Goal: Task Accomplishment & Management: Use online tool/utility

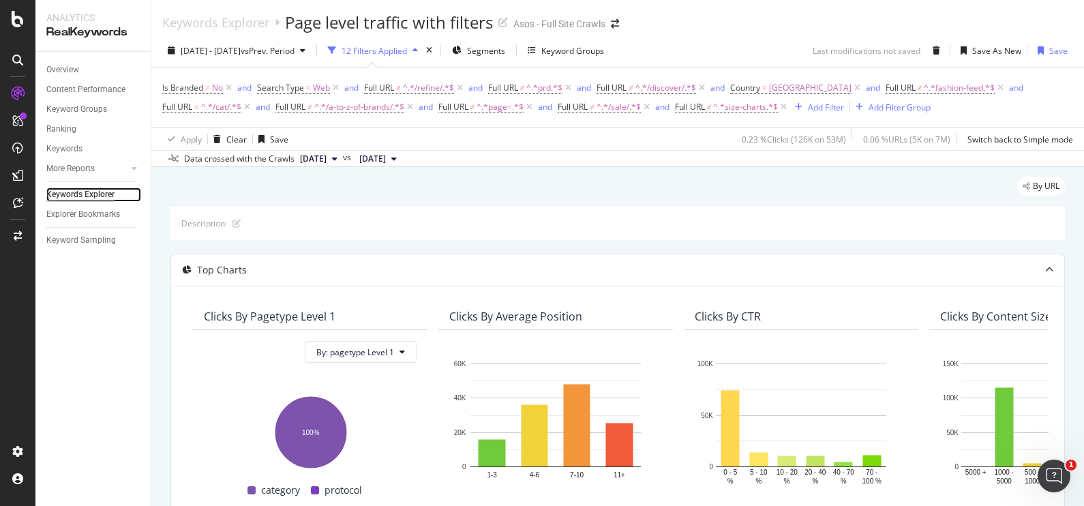
click at [91, 189] on div "Keywords Explorer" at bounding box center [80, 194] width 68 height 14
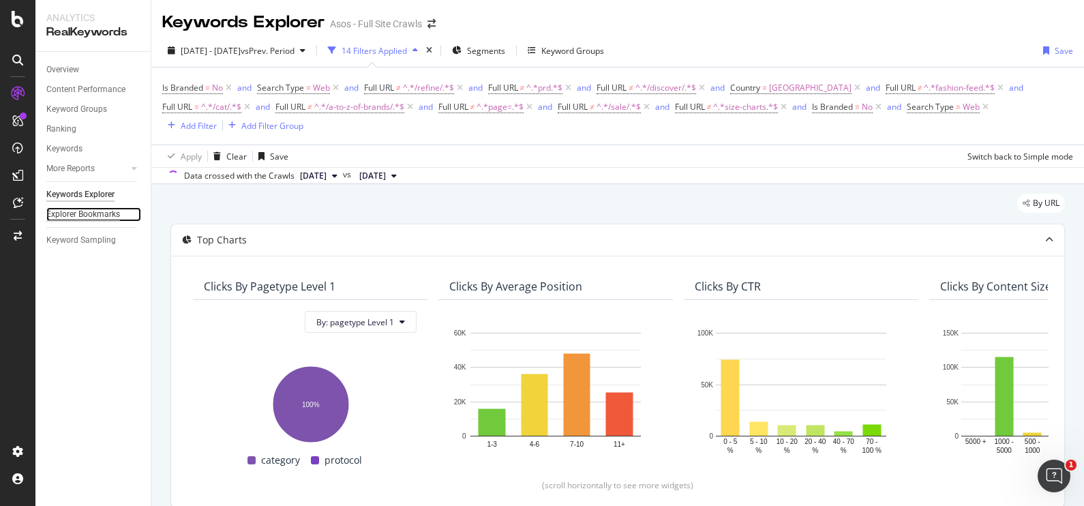
click at [108, 208] on div "Explorer Bookmarks" at bounding box center [83, 214] width 74 height 14
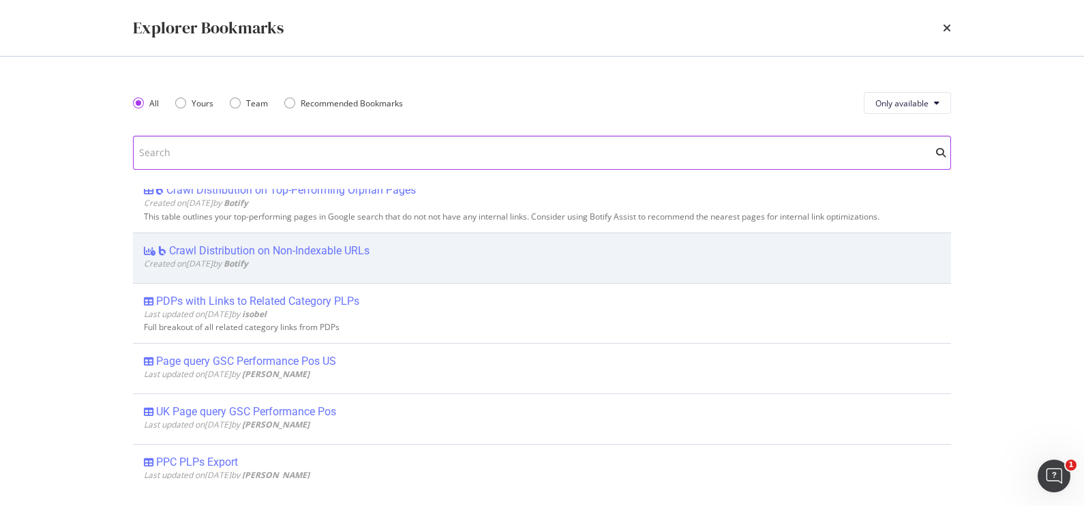
scroll to position [511, 0]
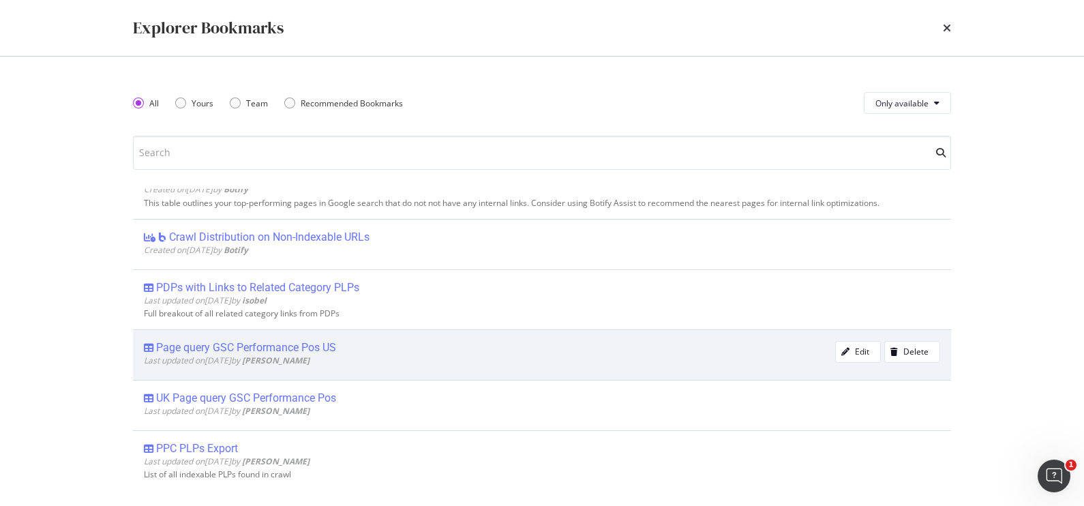
click at [228, 344] on div "Page query GSC Performance Pos US" at bounding box center [246, 348] width 180 height 14
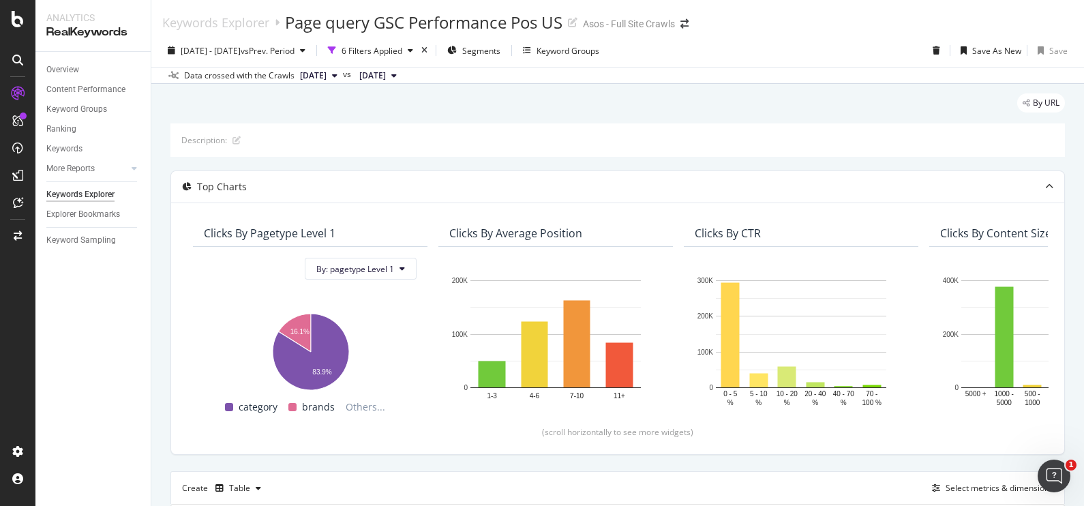
click at [648, 107] on div "By URL" at bounding box center [617, 108] width 894 height 30
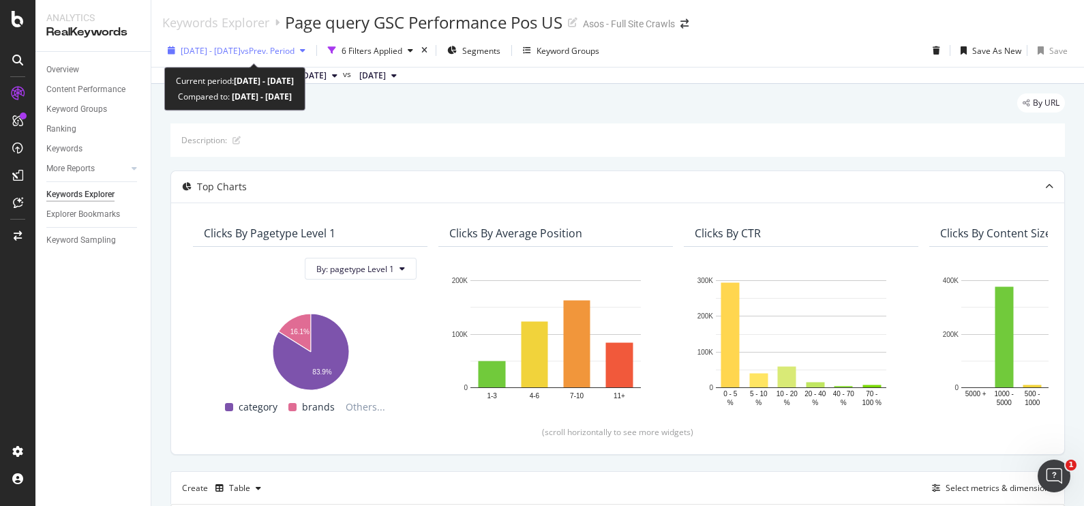
click at [231, 50] on span "2025 Jun. 1st - Oct. 10th" at bounding box center [211, 51] width 60 height 12
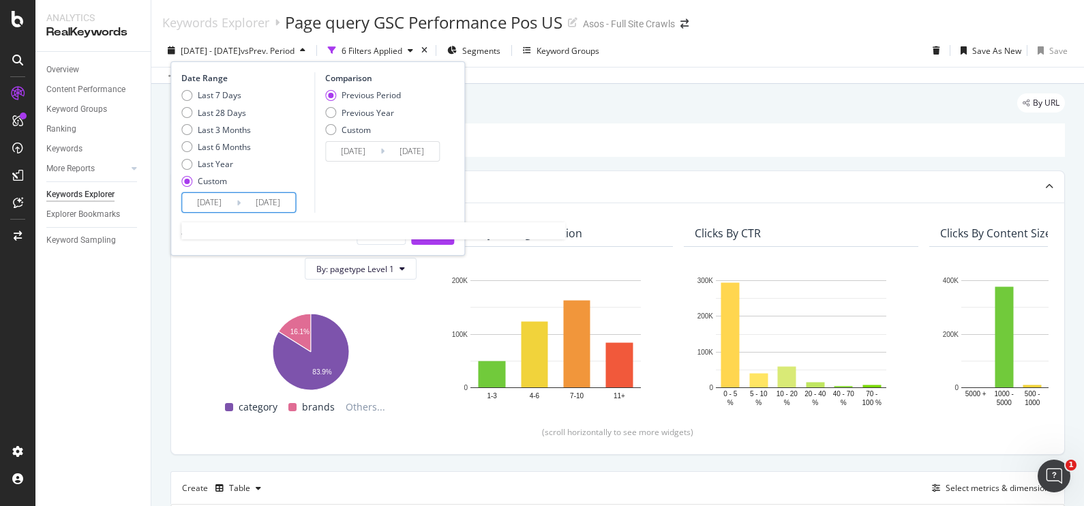
click at [228, 200] on input "2025/06/01" at bounding box center [209, 202] width 55 height 19
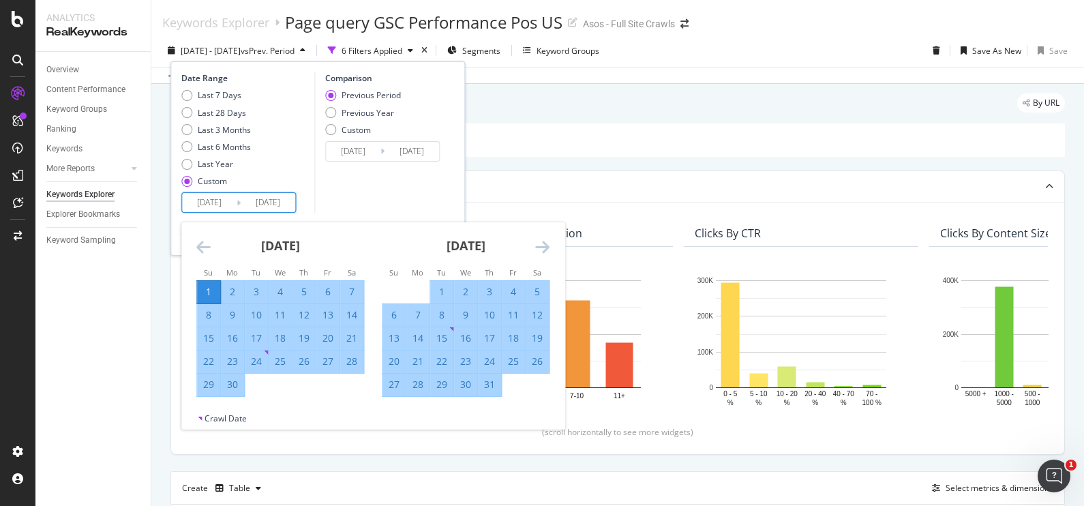
click at [547, 245] on icon "Move forward to switch to the next month." at bounding box center [542, 247] width 14 height 16
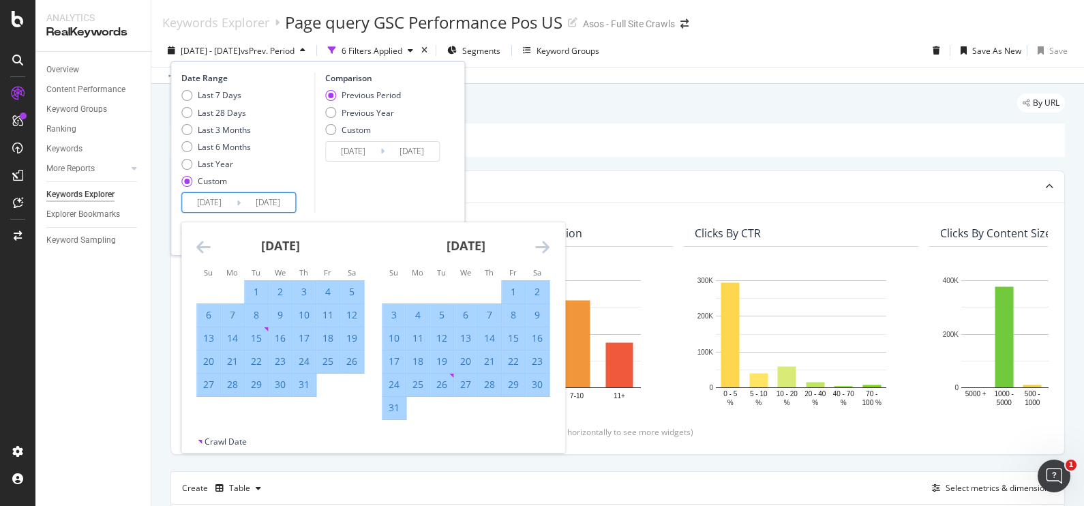
click at [547, 245] on icon "Move forward to switch to the next month." at bounding box center [542, 247] width 14 height 16
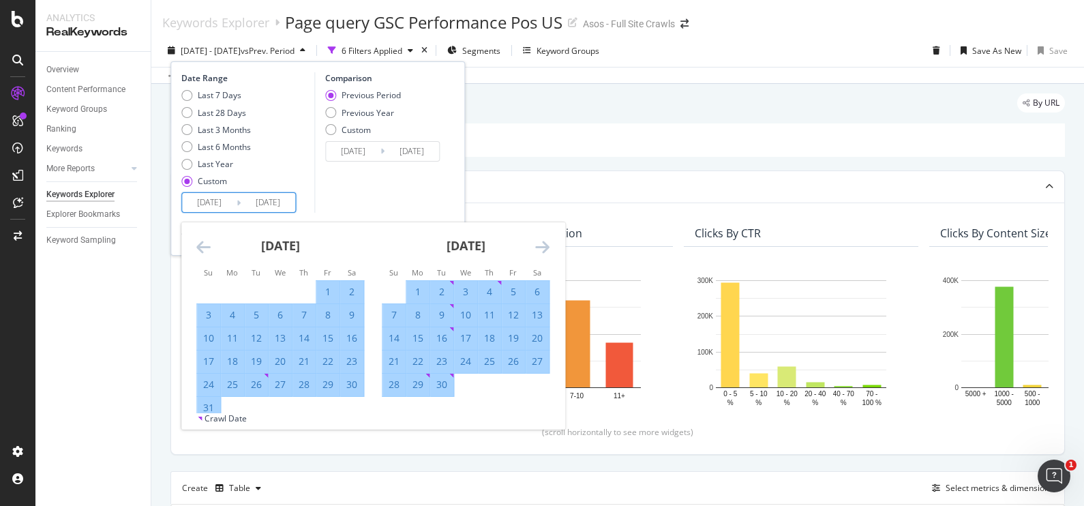
click at [492, 333] on div "18" at bounding box center [489, 338] width 23 height 14
type input "2025/09/18"
type input "2025/08/26"
type input "2025/09/17"
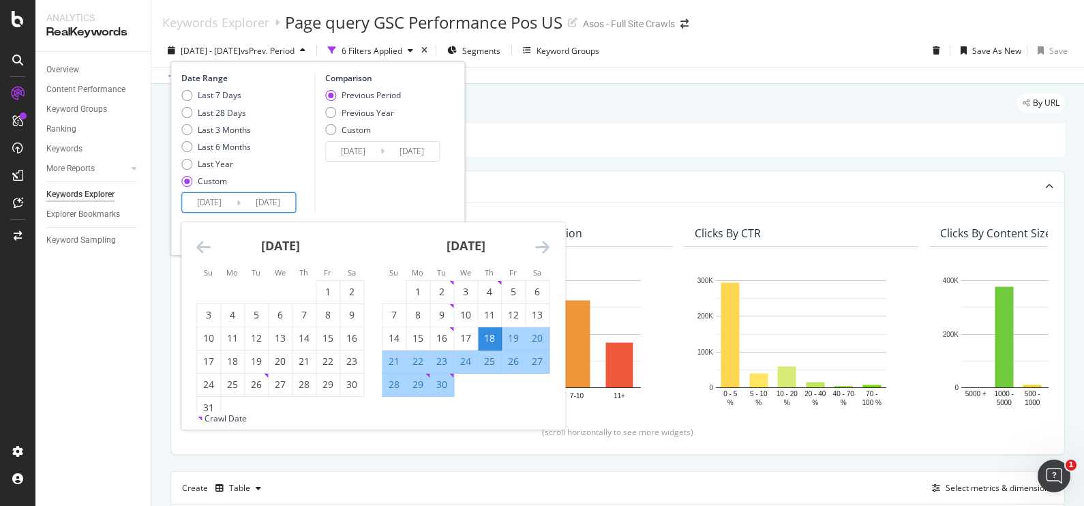
click at [547, 253] on icon "Move forward to switch to the next month." at bounding box center [542, 247] width 14 height 16
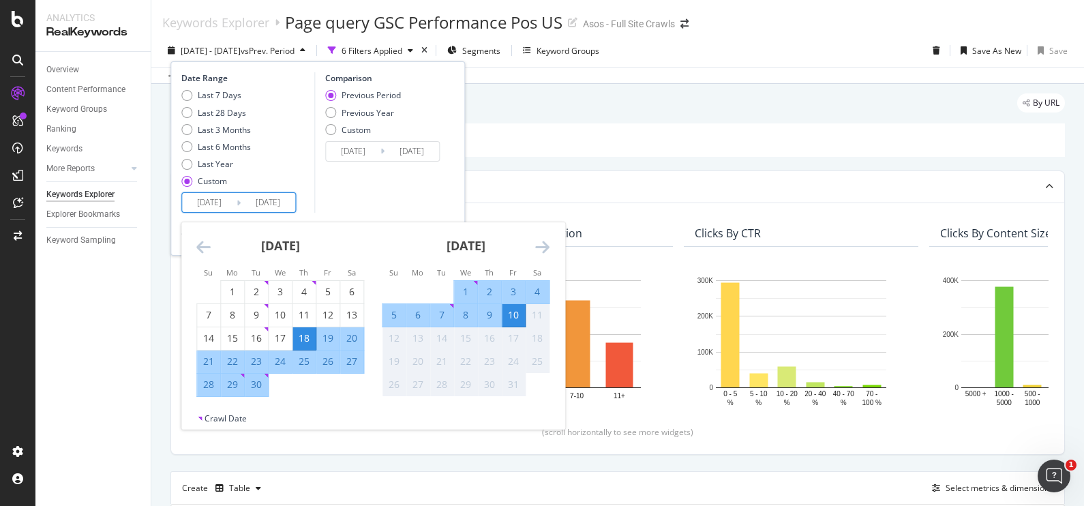
click at [511, 317] on div "10" at bounding box center [513, 315] width 23 height 14
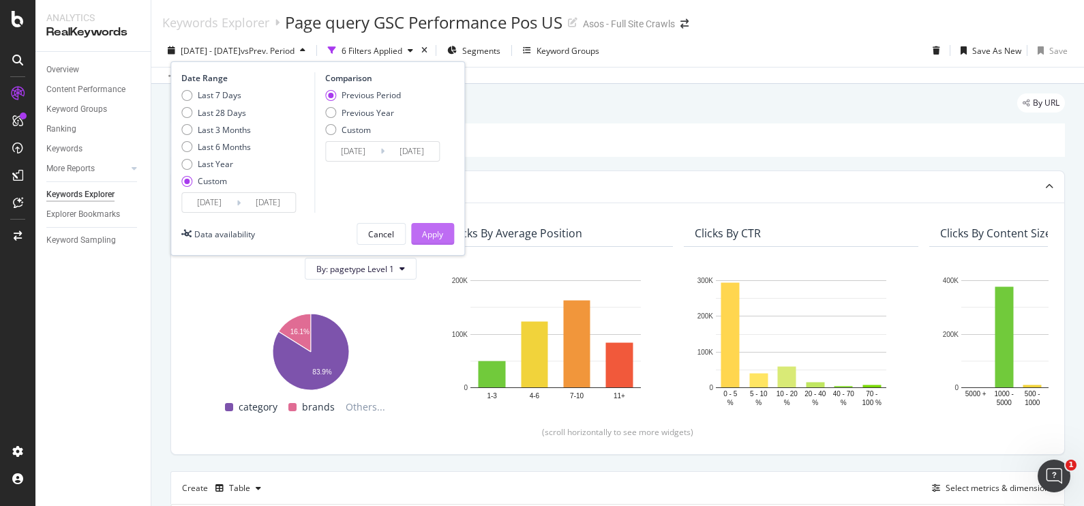
click at [431, 230] on div "Apply" at bounding box center [432, 234] width 21 height 12
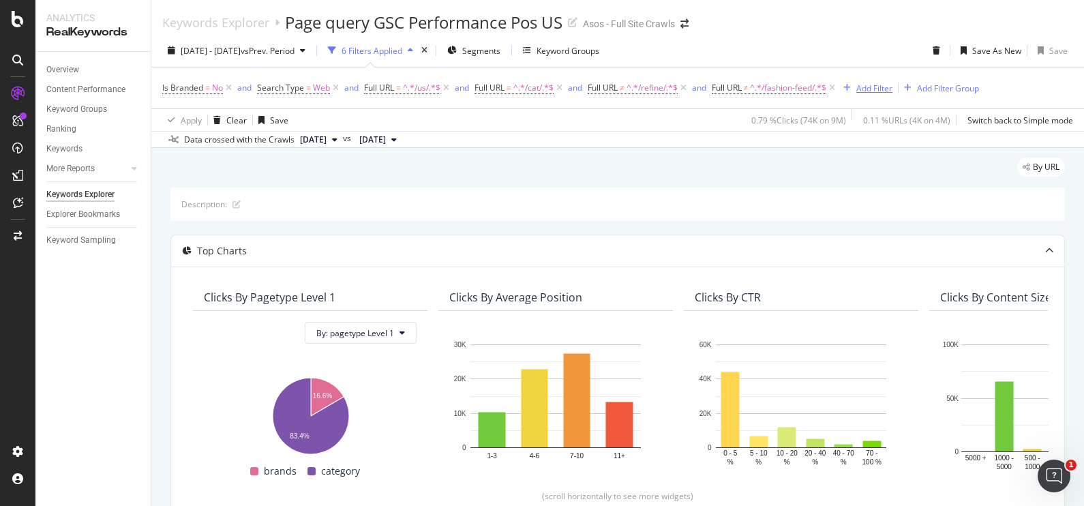
click at [879, 87] on div "Add Filter" at bounding box center [874, 88] width 36 height 12
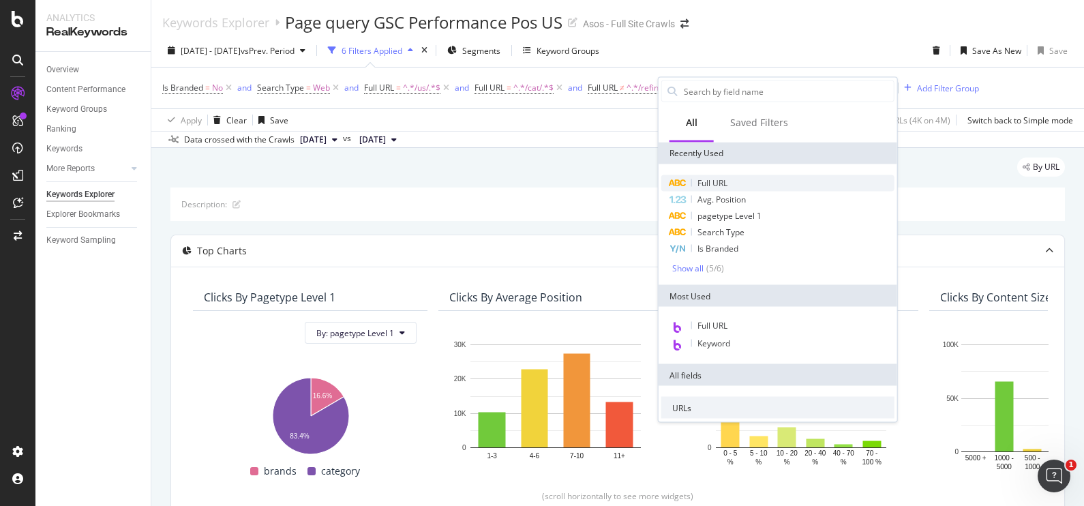
click at [764, 185] on div "Full URL" at bounding box center [777, 183] width 233 height 16
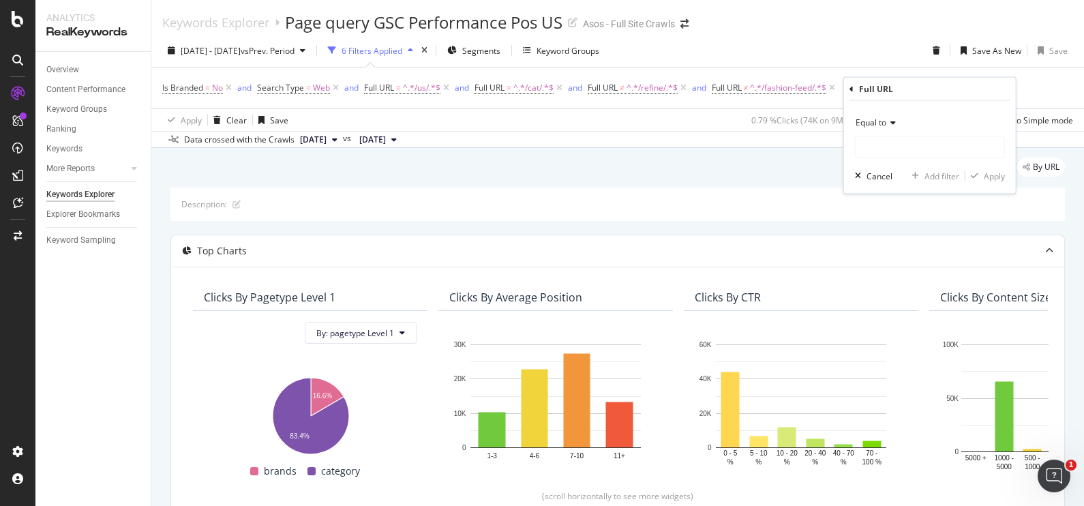
click at [890, 125] on div "Equal to" at bounding box center [930, 123] width 150 height 22
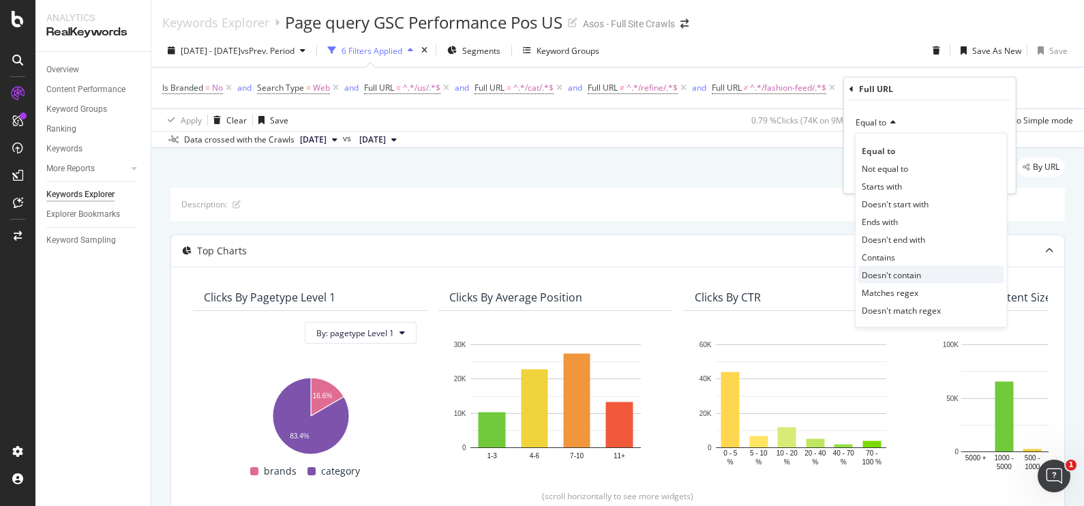
click at [937, 268] on div "Doesn't contain" at bounding box center [931, 275] width 146 height 18
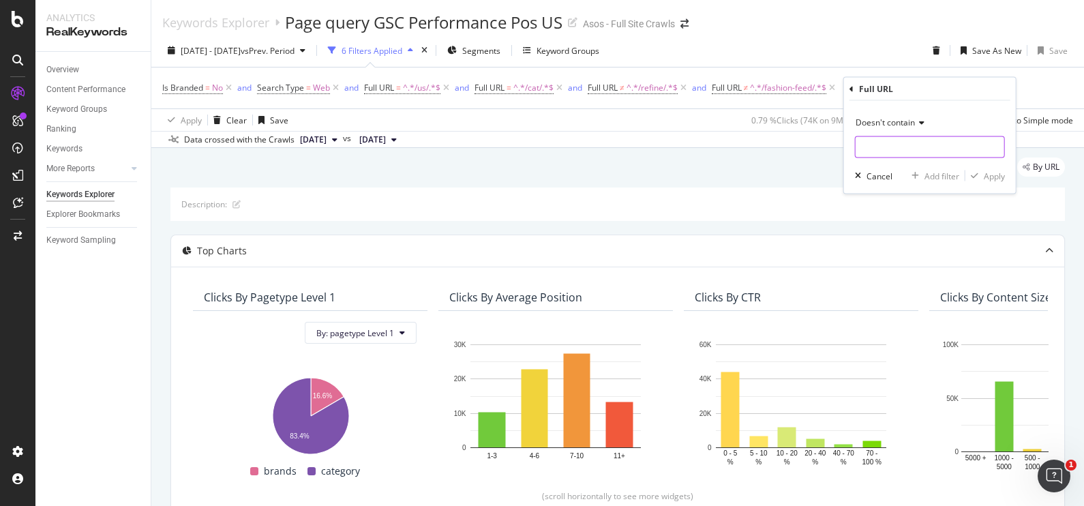
click at [898, 143] on input "text" at bounding box center [930, 147] width 149 height 22
type input "page="
click at [1002, 172] on div "Apply" at bounding box center [994, 176] width 21 height 12
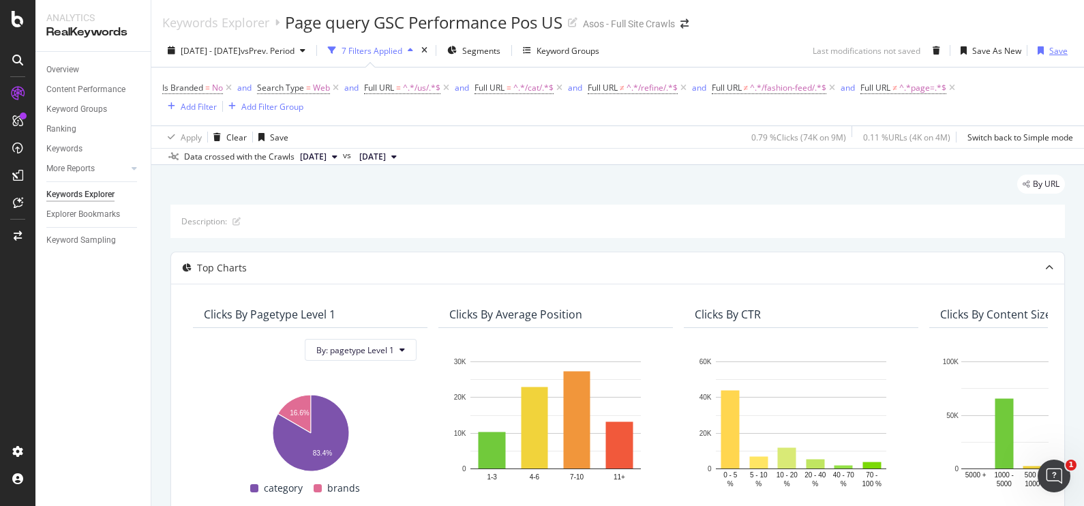
click at [1033, 49] on div "button" at bounding box center [1040, 50] width 17 height 8
click at [206, 107] on div "Add Filter" at bounding box center [199, 107] width 36 height 12
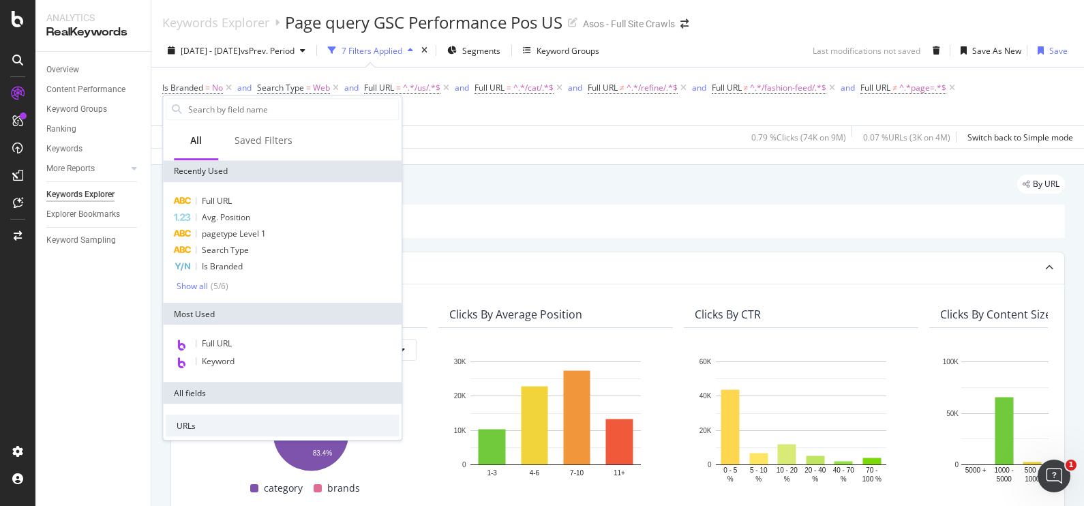
click at [232, 190] on div "Full URL Avg. Position pagetype Level 1 Search Type Is Branded Show all ( 5 / 6…" at bounding box center [282, 242] width 239 height 121
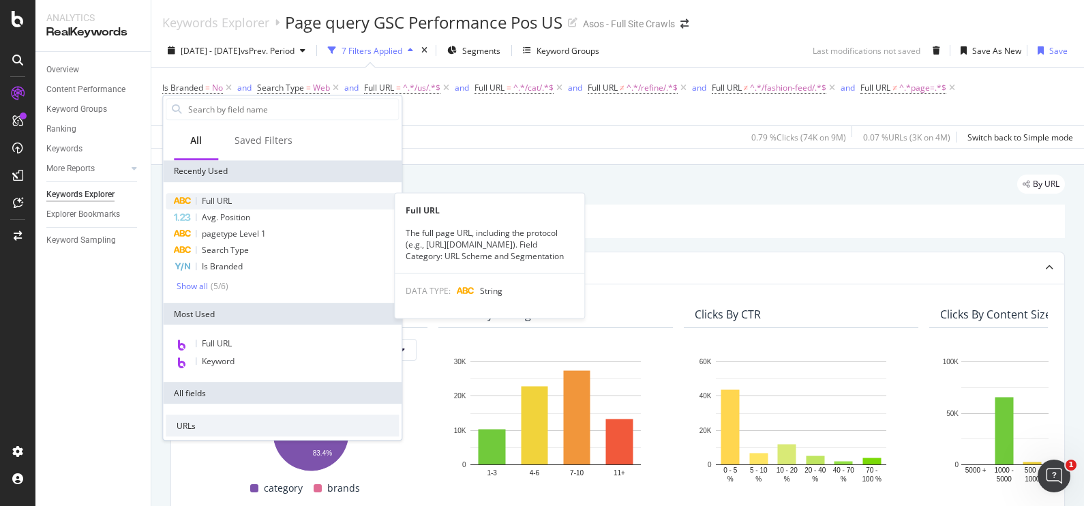
click at [232, 196] on span "Full URL" at bounding box center [217, 201] width 30 height 12
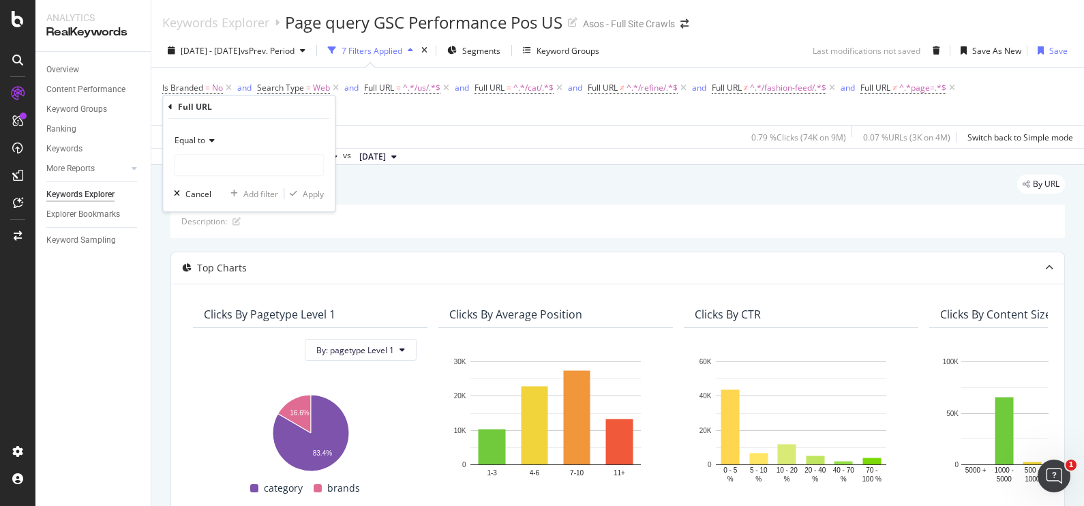
click at [204, 141] on span "Equal to" at bounding box center [190, 140] width 31 height 12
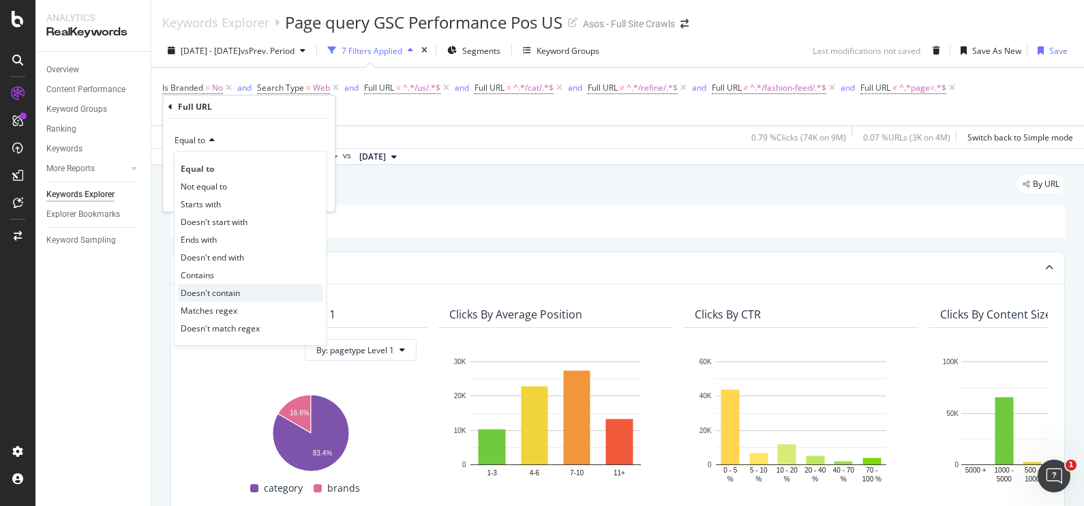
click at [278, 285] on div "Doesn't contain" at bounding box center [250, 293] width 146 height 18
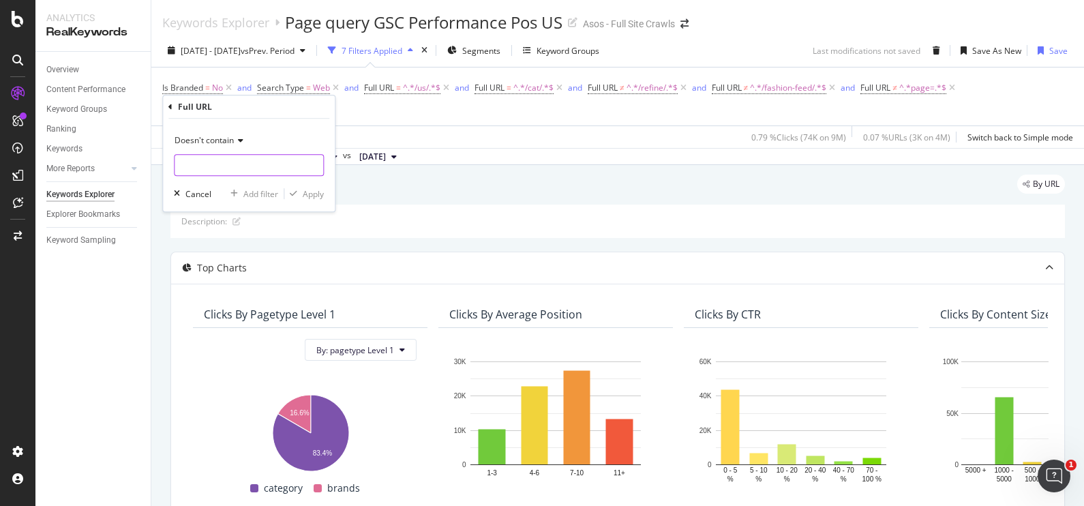
click at [260, 173] on input "text" at bounding box center [249, 165] width 149 height 22
type input "a-to-z"
click at [300, 192] on div "button" at bounding box center [293, 194] width 18 height 8
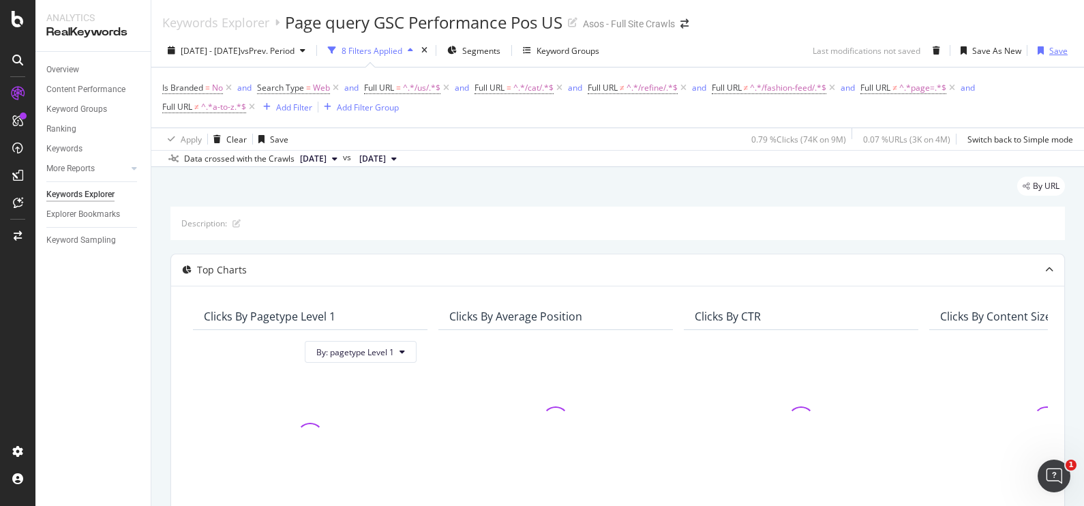
click at [1032, 55] on div "Save" at bounding box center [1049, 50] width 35 height 20
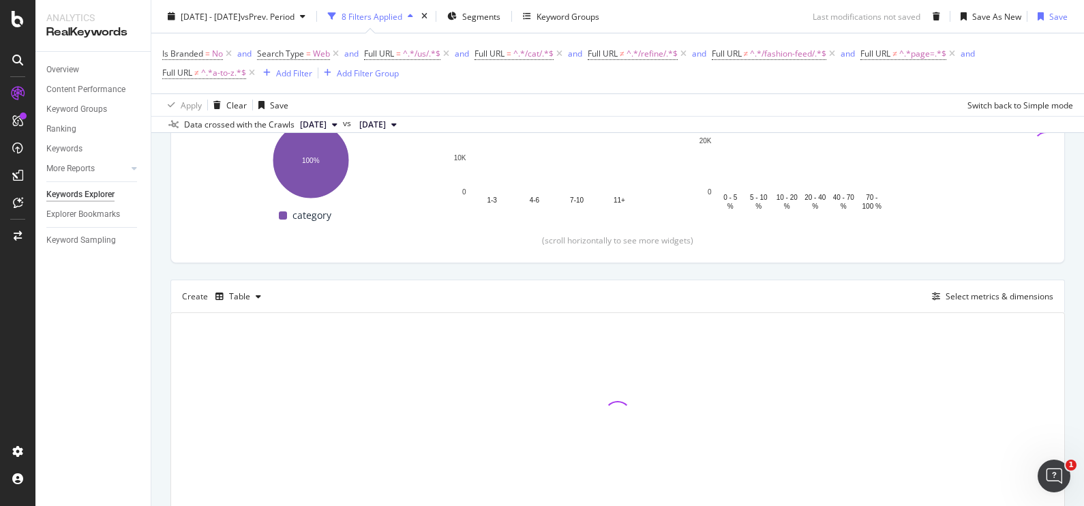
scroll to position [248, 0]
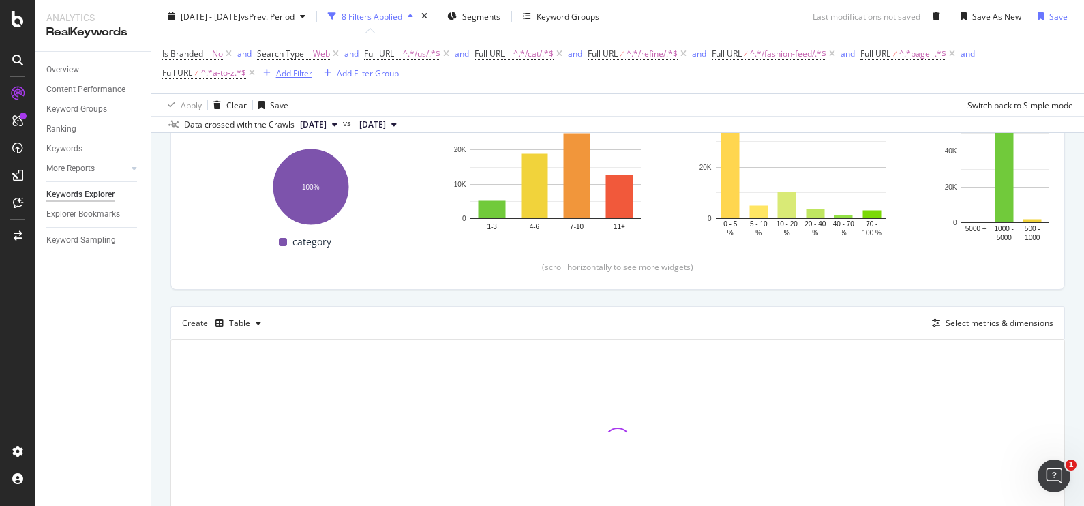
click at [300, 74] on div "Add Filter" at bounding box center [294, 73] width 36 height 12
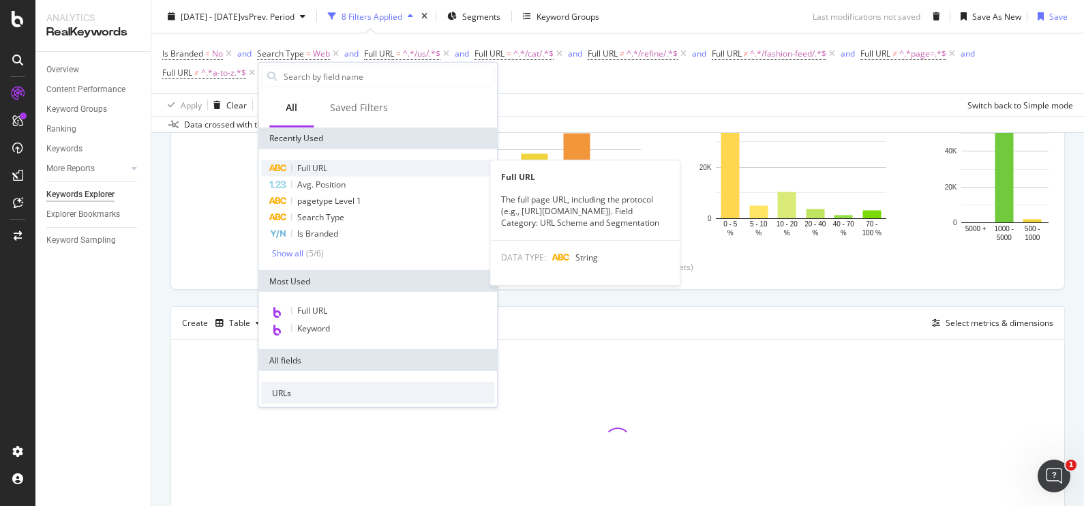
click at [330, 164] on div "Full URL" at bounding box center [377, 168] width 233 height 16
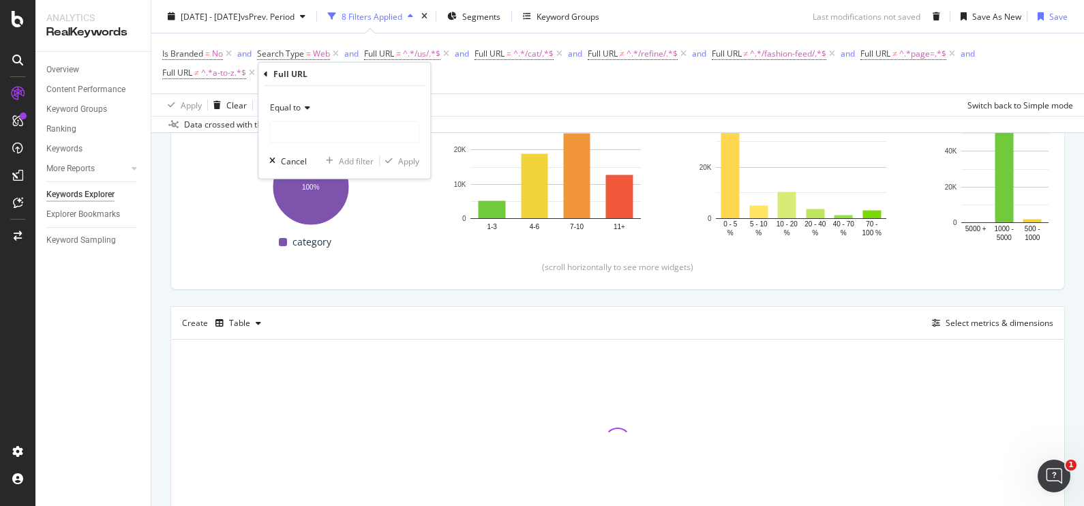
click at [295, 110] on span "Equal to" at bounding box center [285, 108] width 31 height 12
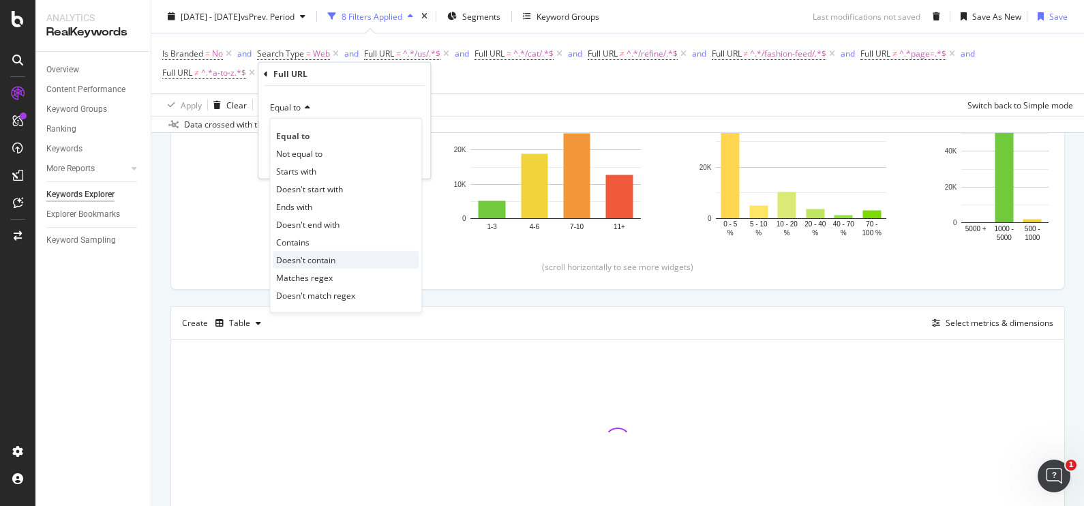
click at [345, 257] on div "Doesn't contain" at bounding box center [346, 260] width 146 height 18
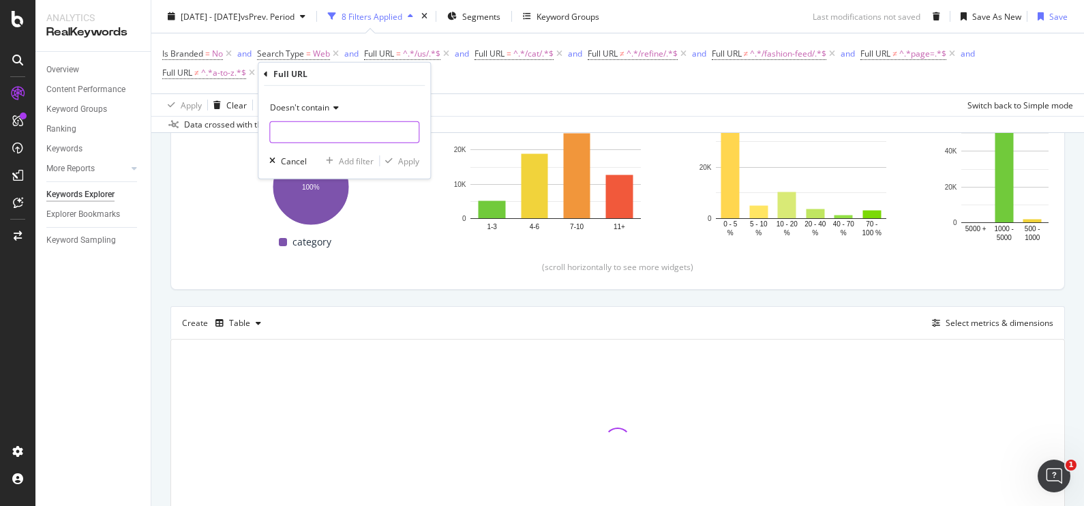
click at [310, 133] on input "text" at bounding box center [344, 132] width 149 height 22
type input "/prd/"
click at [412, 156] on div "Apply" at bounding box center [408, 161] width 21 height 12
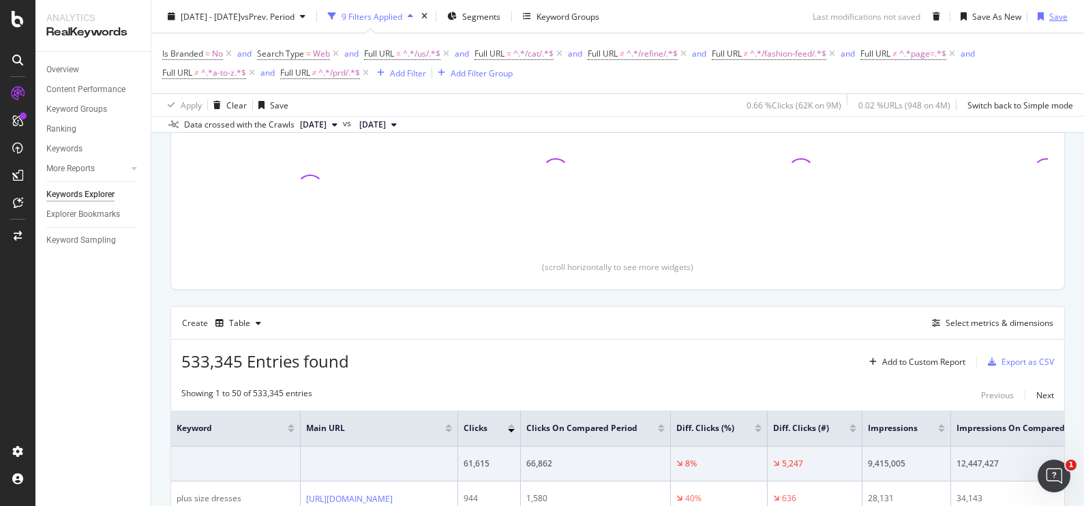
click at [1033, 11] on div "Save" at bounding box center [1049, 16] width 35 height 20
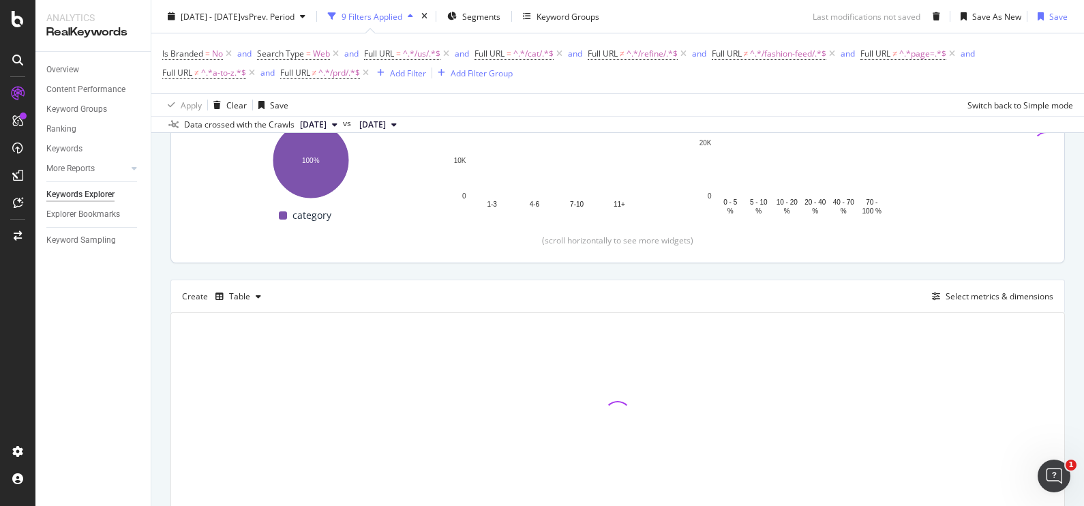
scroll to position [248, 0]
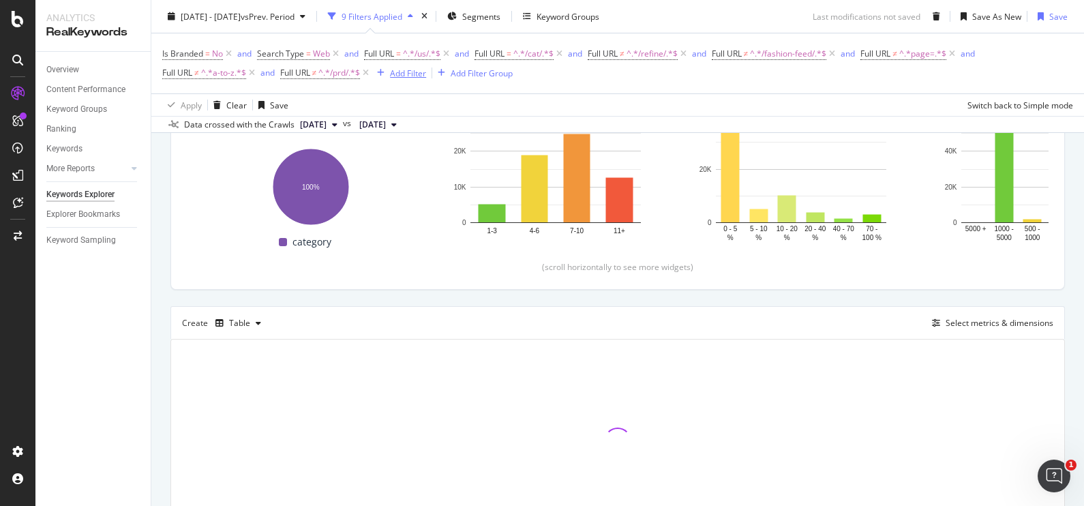
click at [424, 76] on div "Add Filter" at bounding box center [408, 73] width 36 height 12
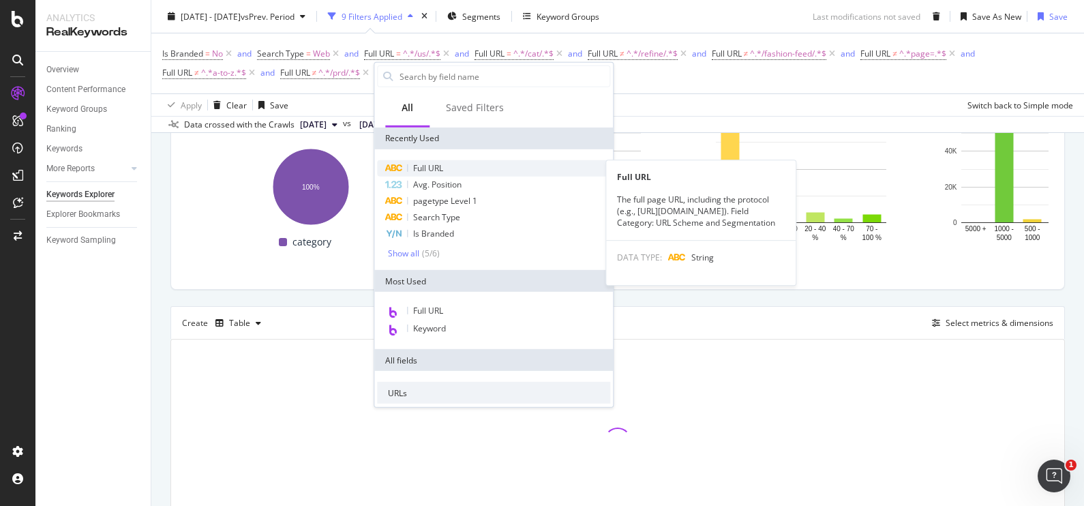
click at [440, 160] on div "Full URL" at bounding box center [493, 168] width 233 height 16
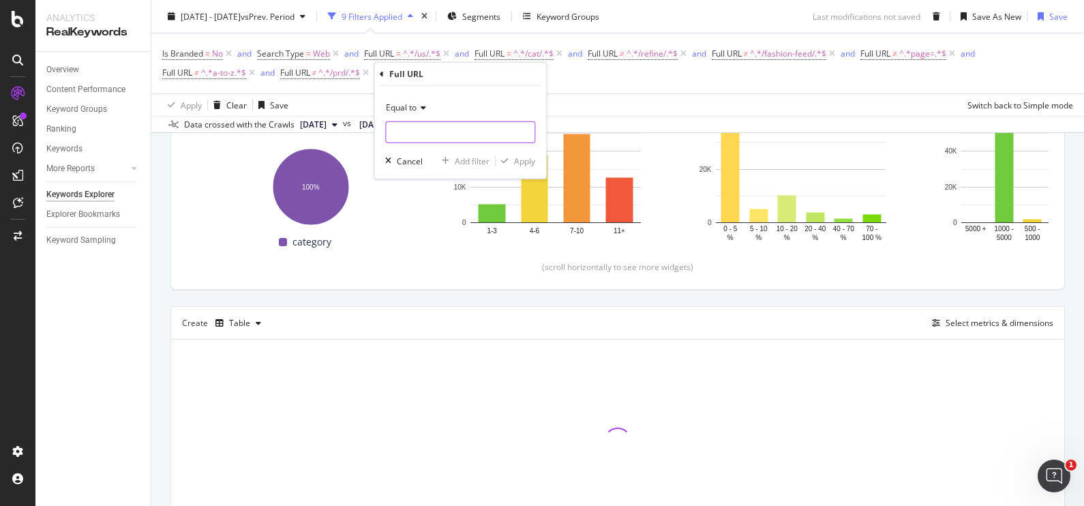
click at [441, 130] on input "text" at bounding box center [460, 132] width 149 height 22
type input "/sale/"
click at [419, 108] on icon at bounding box center [422, 108] width 10 height 8
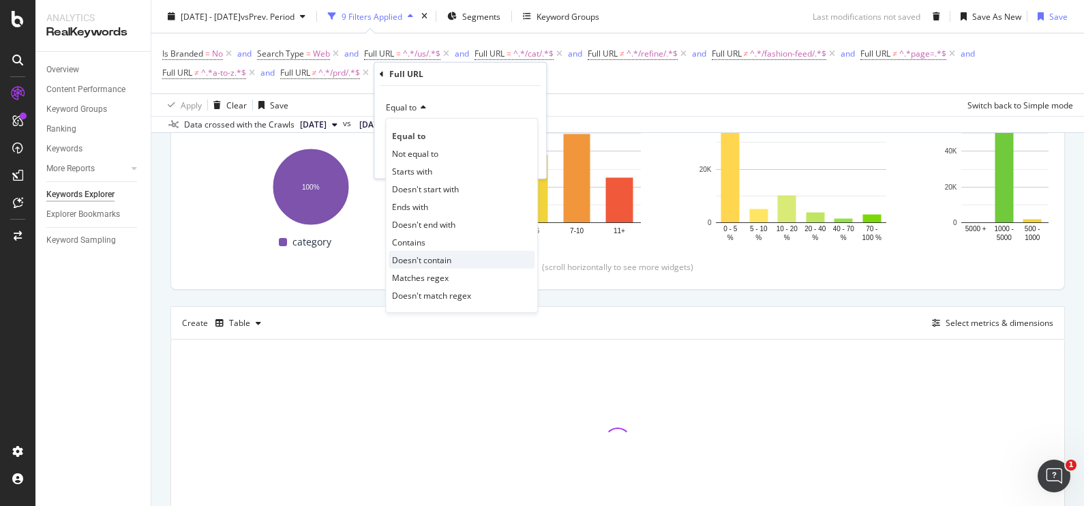
click at [451, 260] on div "Doesn't contain" at bounding box center [462, 260] width 146 height 18
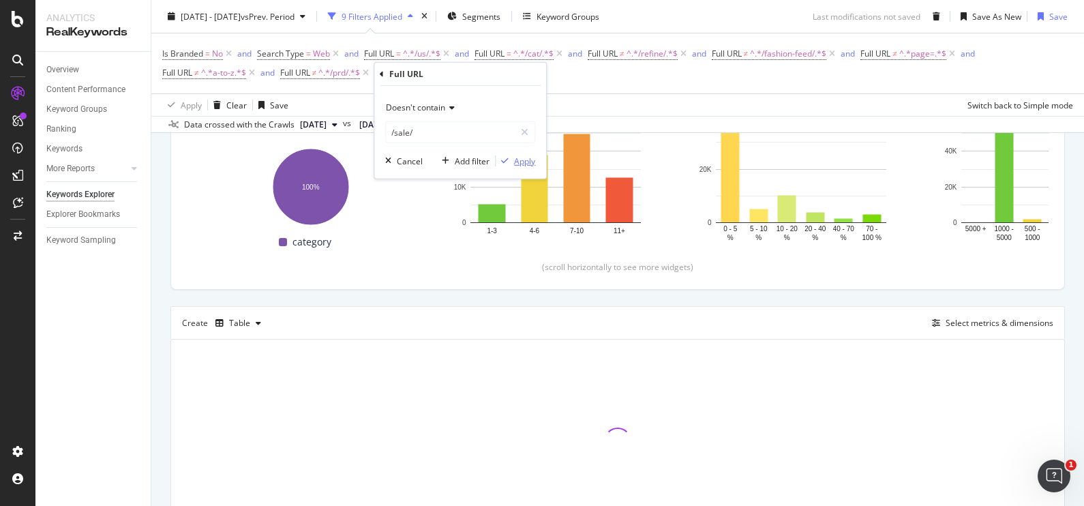
click at [511, 158] on div "button" at bounding box center [505, 161] width 18 height 8
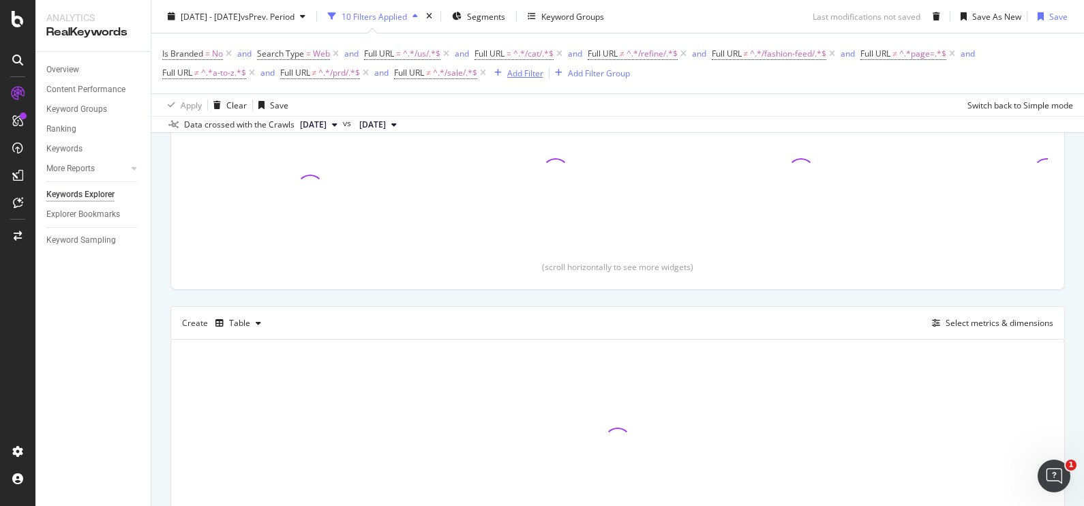
click at [532, 78] on div "Add Filter" at bounding box center [525, 73] width 36 height 12
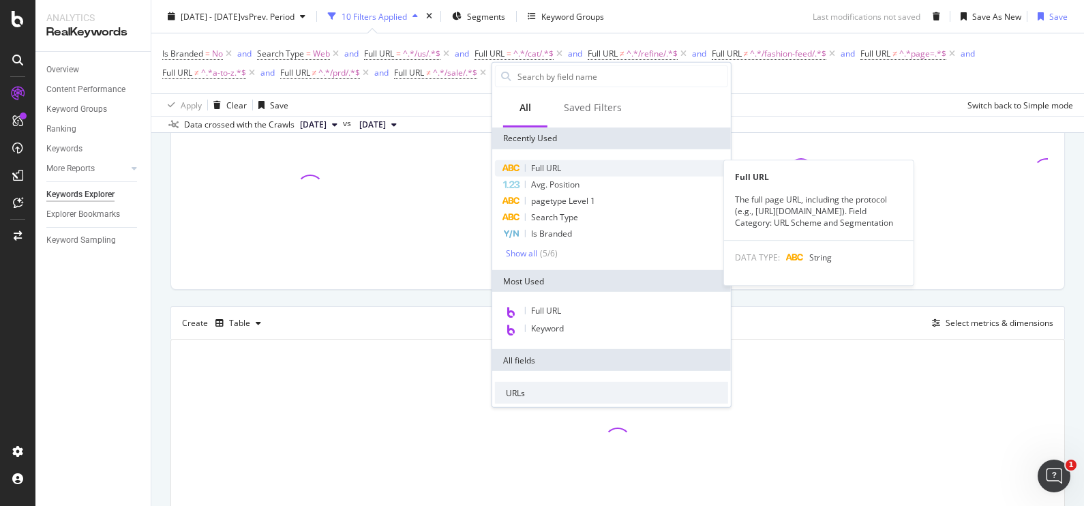
click at [549, 170] on span "Full URL" at bounding box center [546, 168] width 30 height 12
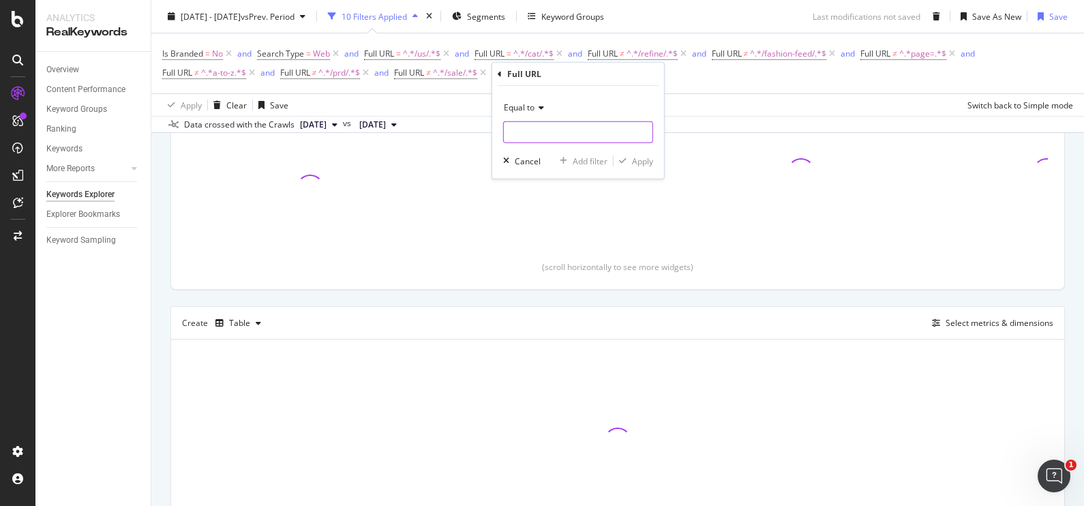
click at [552, 137] on input "text" at bounding box center [578, 132] width 149 height 22
click at [534, 112] on div "Equal to" at bounding box center [578, 108] width 150 height 22
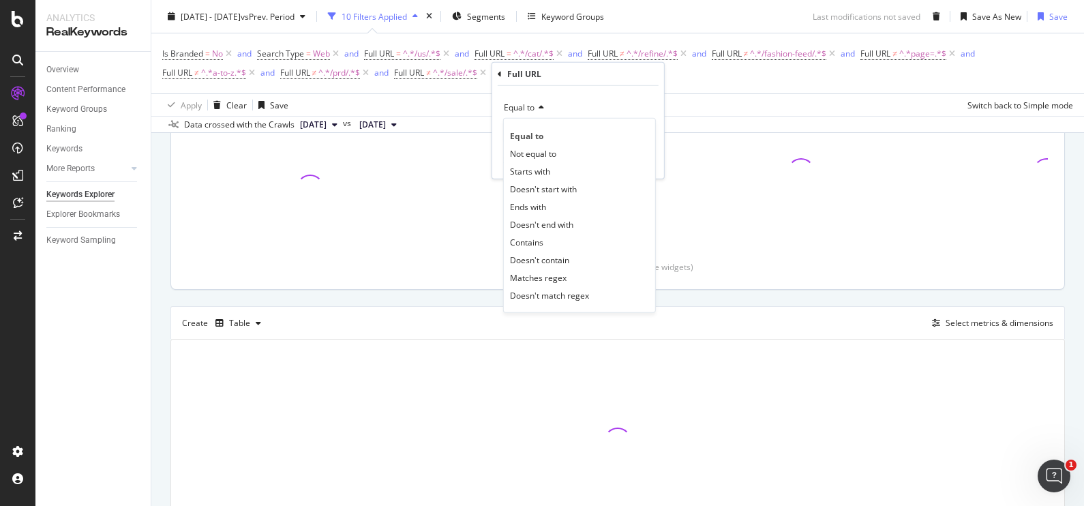
drag, startPoint x: 571, startPoint y: 252, endPoint x: 566, endPoint y: 225, distance: 27.8
click at [571, 252] on div "Doesn't contain" at bounding box center [580, 260] width 146 height 18
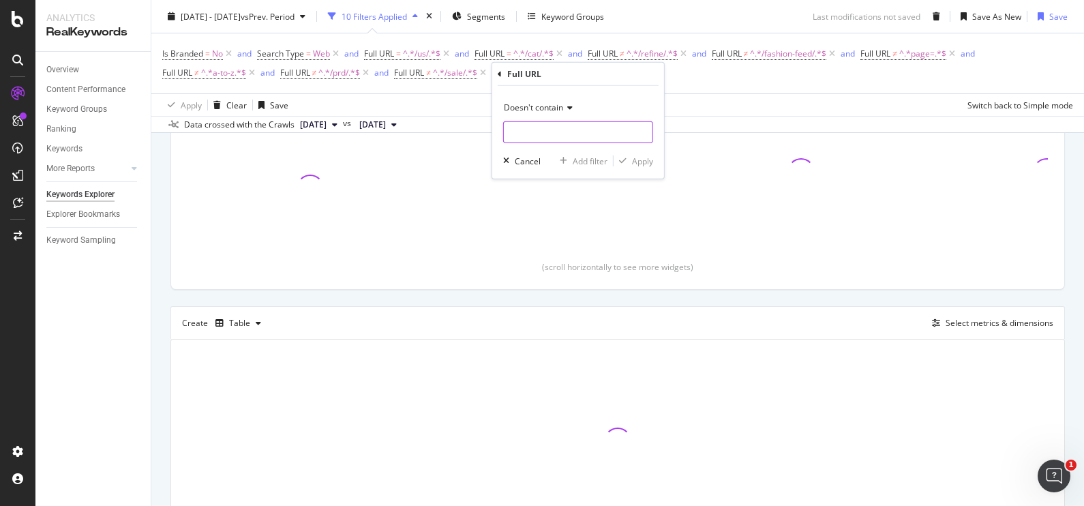
click at [543, 133] on input "text" at bounding box center [578, 132] width 149 height 22
type input "size-charts"
click at [634, 158] on div "Apply" at bounding box center [642, 161] width 21 height 12
click at [1033, 17] on div "button" at bounding box center [1040, 16] width 17 height 8
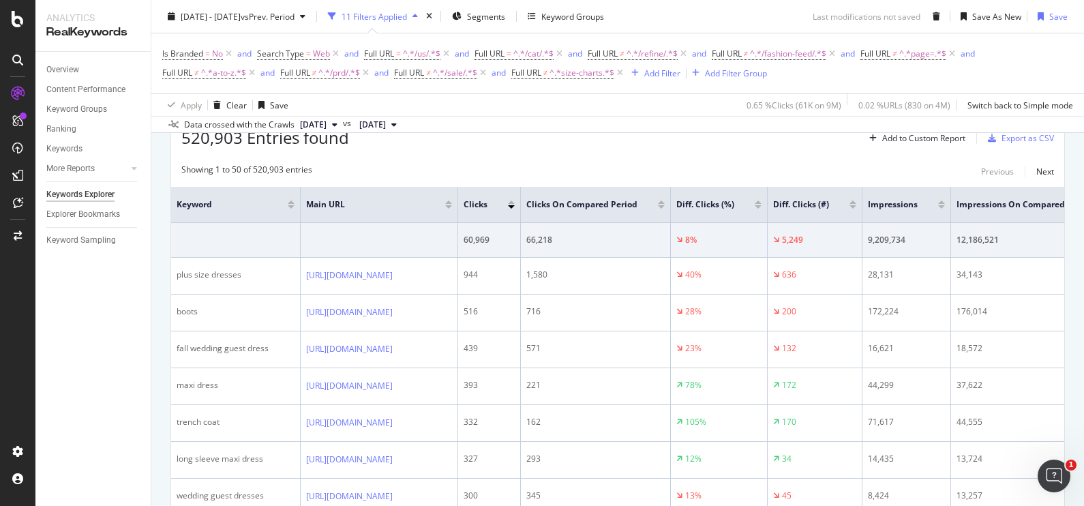
scroll to position [387, 0]
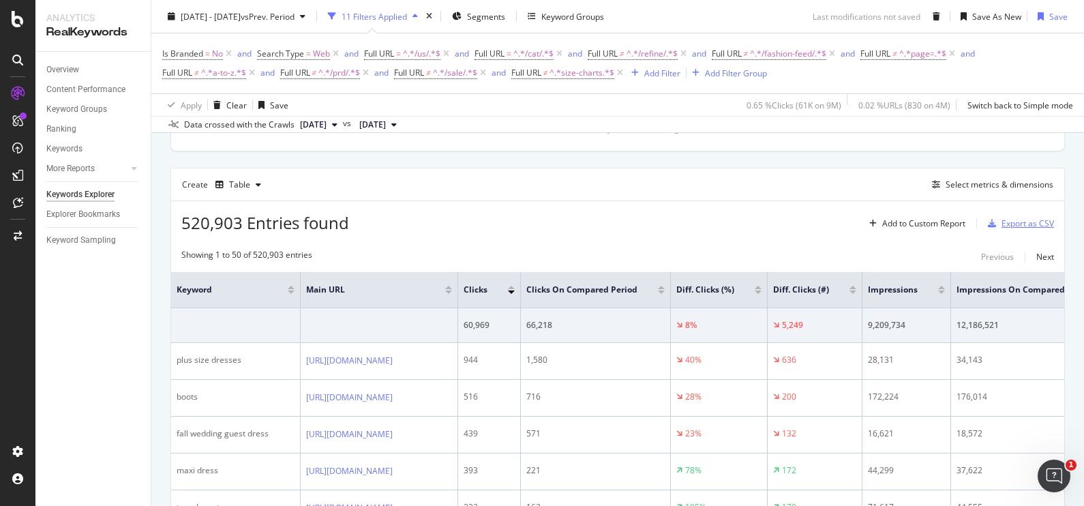
click at [1001, 226] on div "Export as CSV" at bounding box center [1027, 223] width 52 height 12
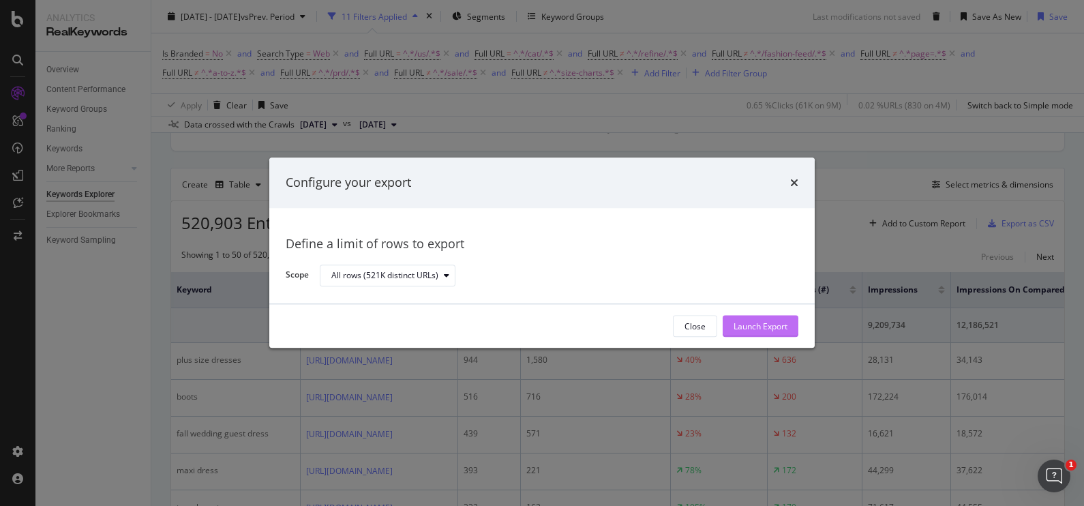
click at [751, 331] on div "Launch Export" at bounding box center [761, 326] width 54 height 12
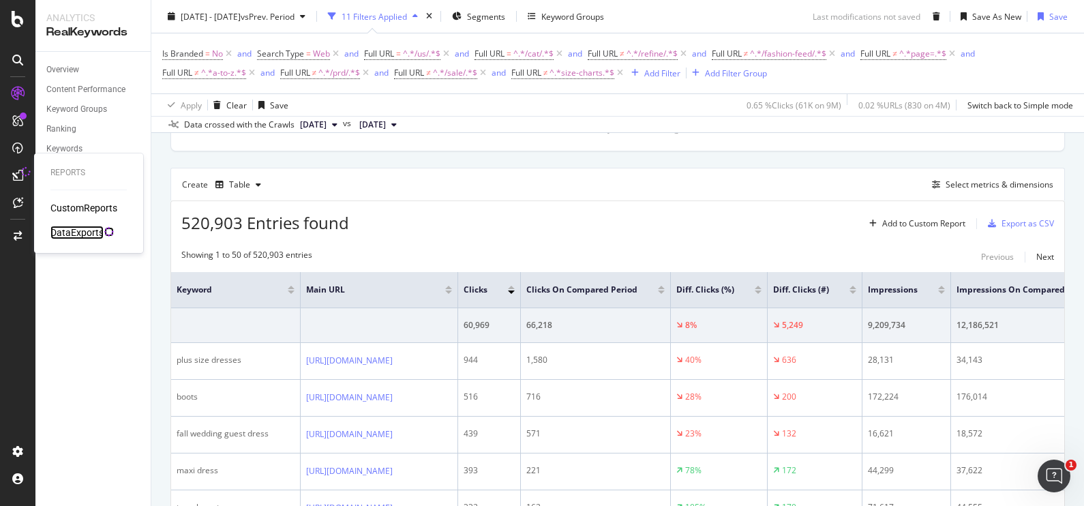
click at [84, 226] on div "DataExports" at bounding box center [76, 233] width 53 height 14
